Goal: Entertainment & Leisure: Consume media (video, audio)

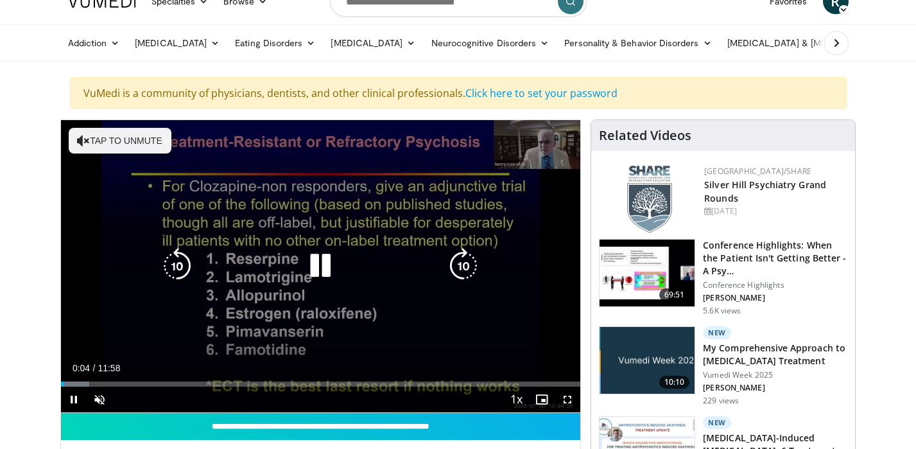
scroll to position [29, 0]
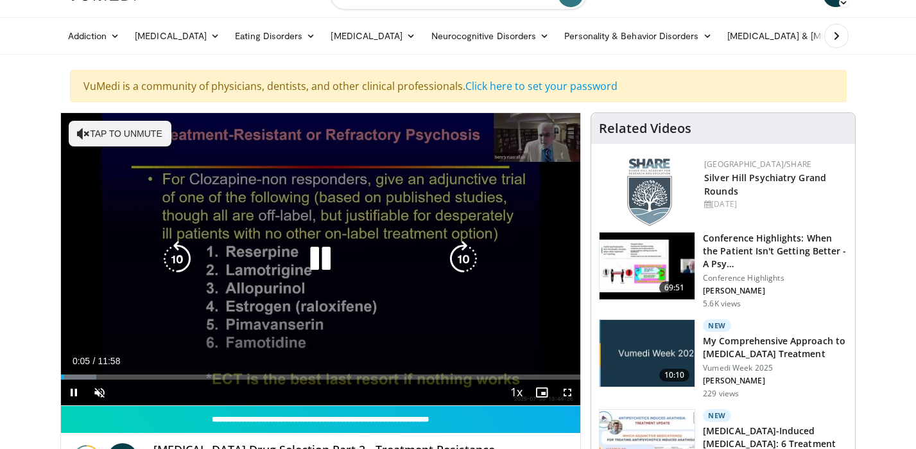
click at [364, 331] on div "10 seconds Tap to unmute" at bounding box center [321, 259] width 520 height 292
click at [320, 259] on icon "Video Player" at bounding box center [320, 259] width 36 height 36
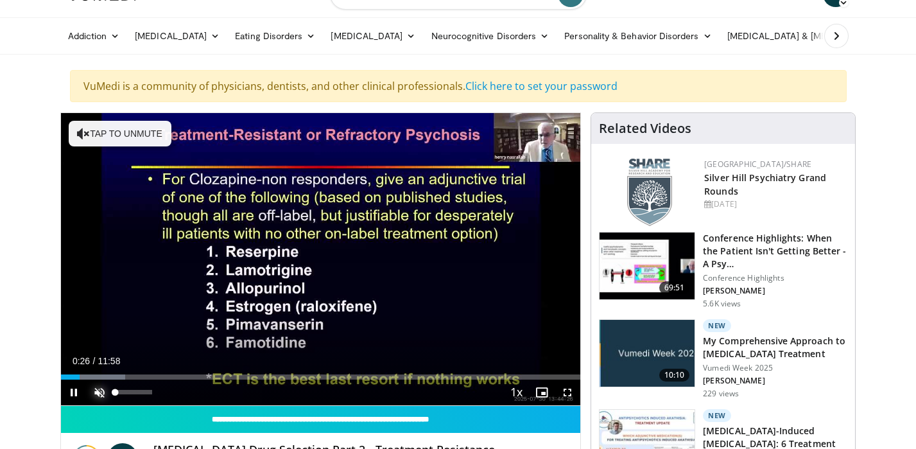
click at [98, 392] on span "Video Player" at bounding box center [100, 392] width 26 height 26
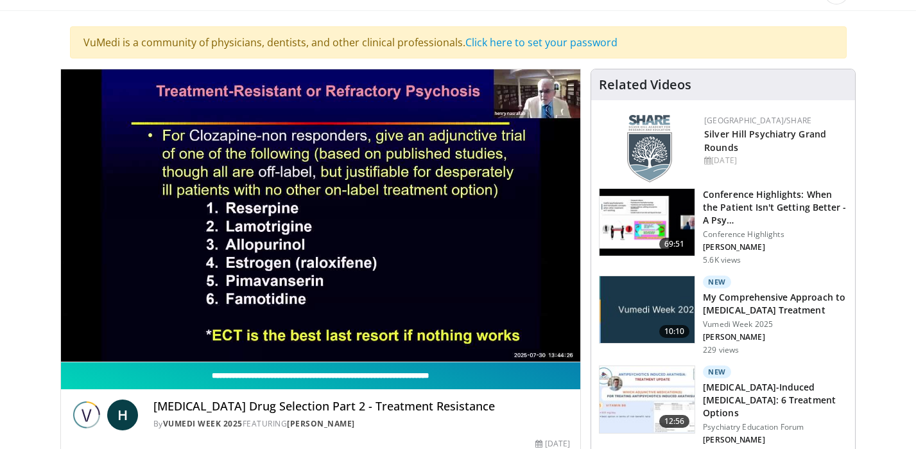
scroll to position [80, 0]
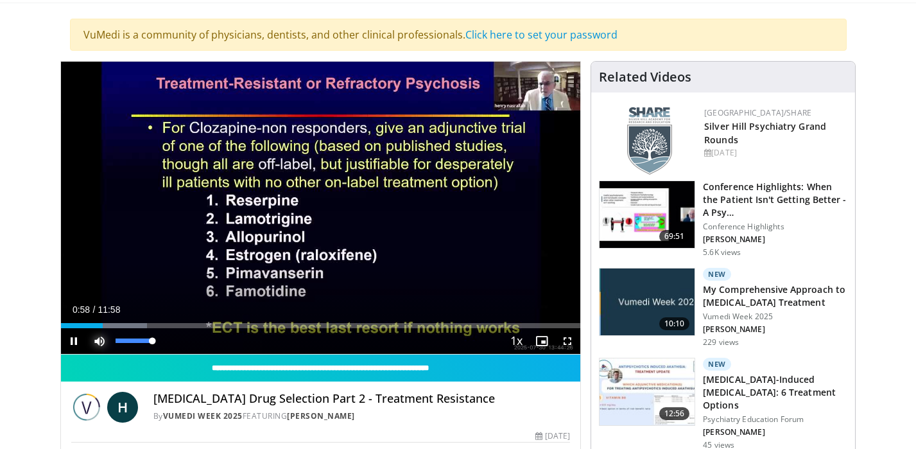
click at [103, 340] on span "Video Player" at bounding box center [100, 341] width 26 height 26
click at [103, 345] on span "Video Player" at bounding box center [100, 341] width 26 height 26
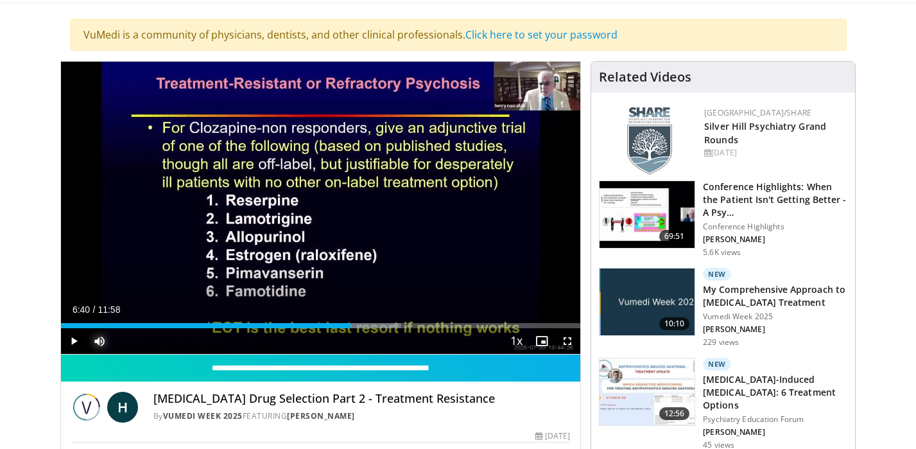
drag, startPoint x: 449, startPoint y: 324, endPoint x: 350, endPoint y: 331, distance: 99.8
click at [351, 331] on div "Current Time 6:40 / Duration 11:58 Play Skip Backward Skip Forward Mute 100% Lo…" at bounding box center [321, 341] width 520 height 26
click at [345, 331] on div "Current Time 6:43 / Duration 11:58 Pause Skip Backward Skip Forward Mute 100% L…" at bounding box center [321, 341] width 520 height 26
drag, startPoint x: 355, startPoint y: 327, endPoint x: 297, endPoint y: 329, distance: 58.5
click at [297, 329] on div "Current Time 5:28 / Duration 11:58 Play Skip Backward Skip Forward Mute 100% Lo…" at bounding box center [321, 341] width 520 height 26
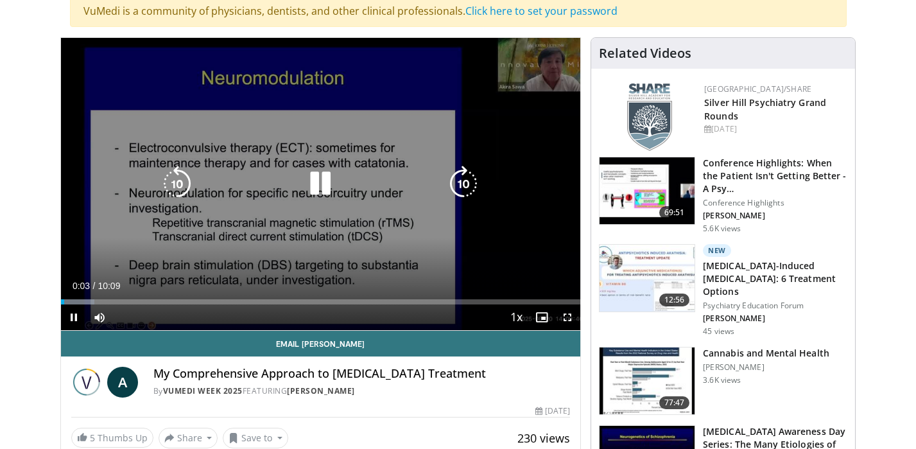
scroll to position [105, 0]
